Goal: Task Accomplishment & Management: Manage account settings

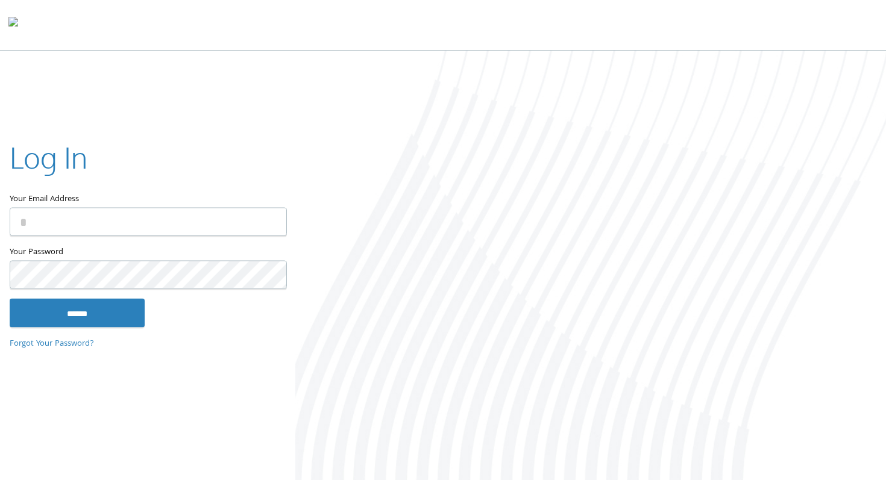
click at [164, 218] on input "Your Email Address" at bounding box center [148, 221] width 277 height 28
type input "**********"
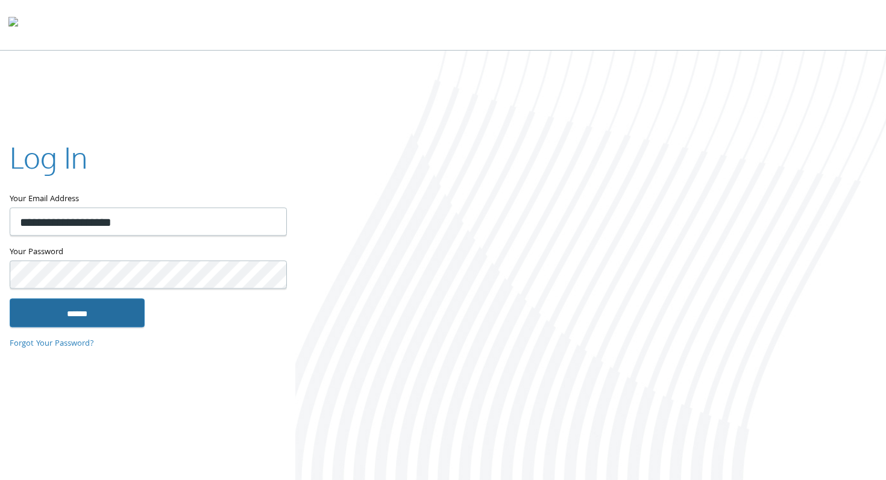
click at [100, 310] on input "******" at bounding box center [77, 312] width 135 height 29
